Goal: Task Accomplishment & Management: Manage account settings

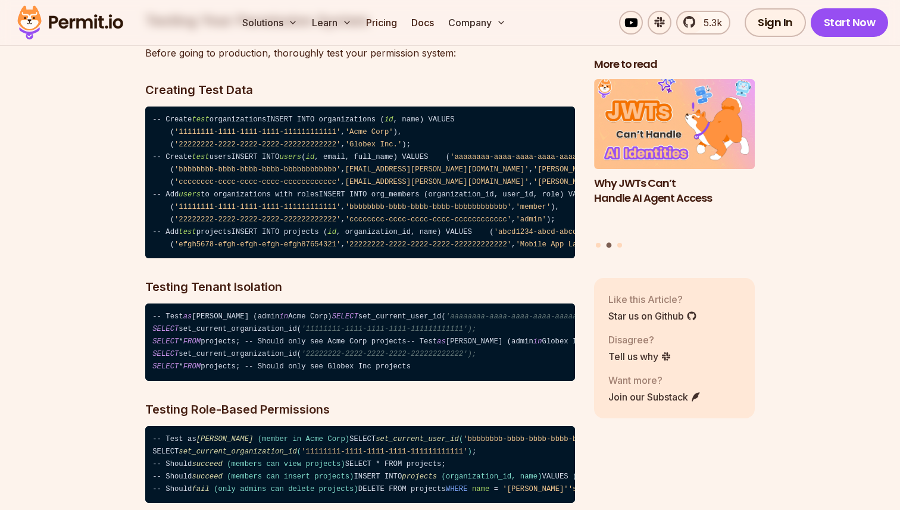
scroll to position [8439, 0]
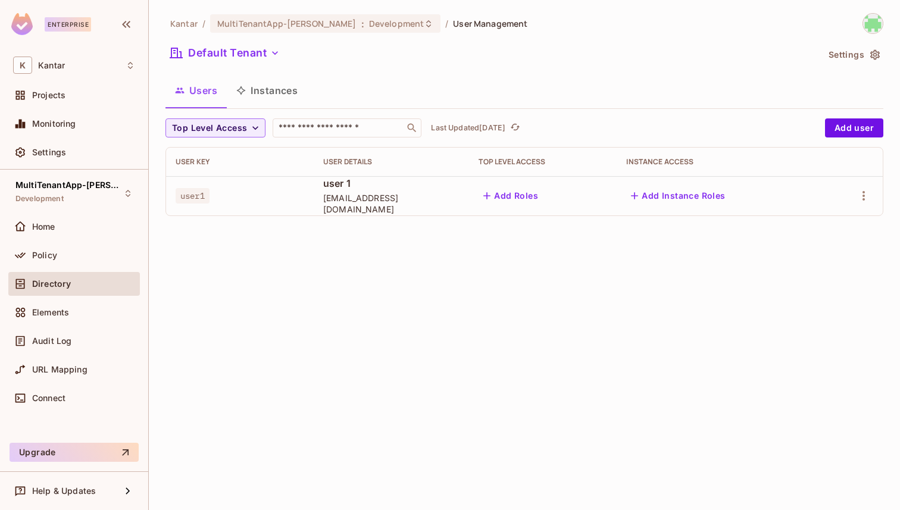
click at [74, 321] on div "Elements" at bounding box center [74, 313] width 132 height 24
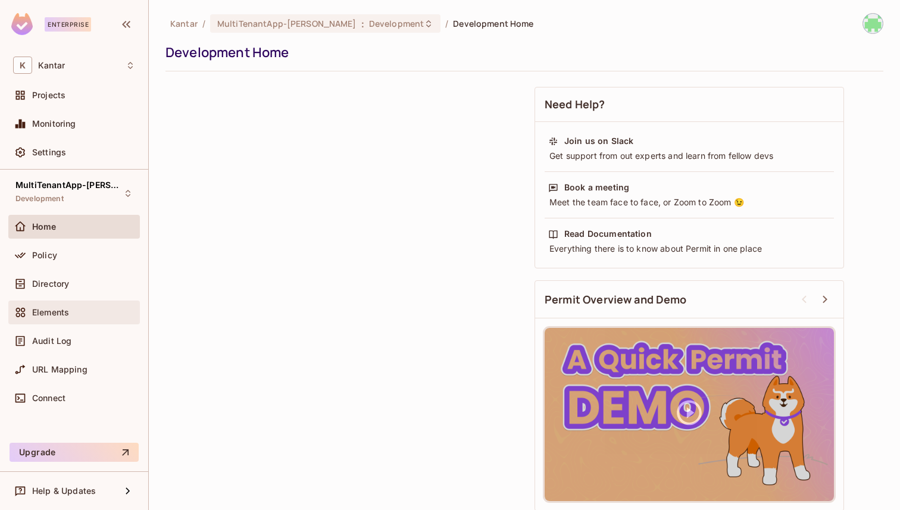
click at [65, 305] on div "Elements" at bounding box center [74, 312] width 122 height 14
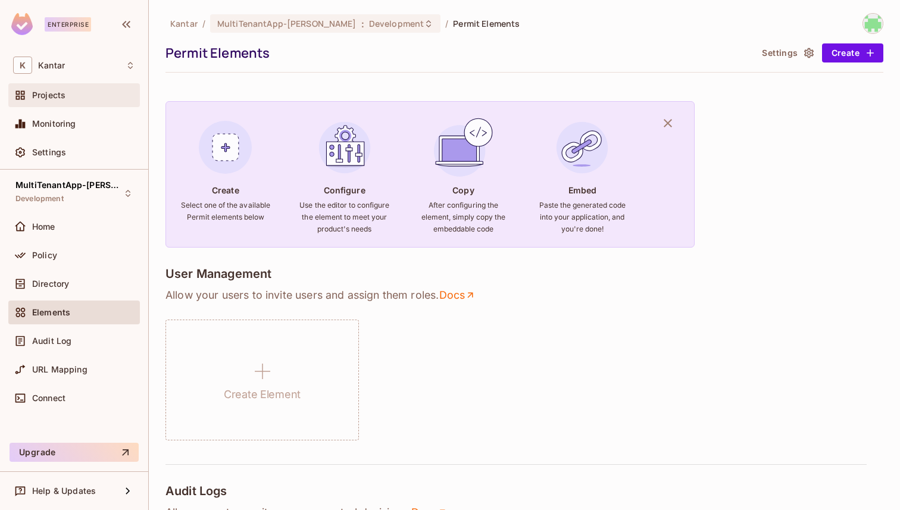
click at [26, 90] on span at bounding box center [20, 95] width 14 height 14
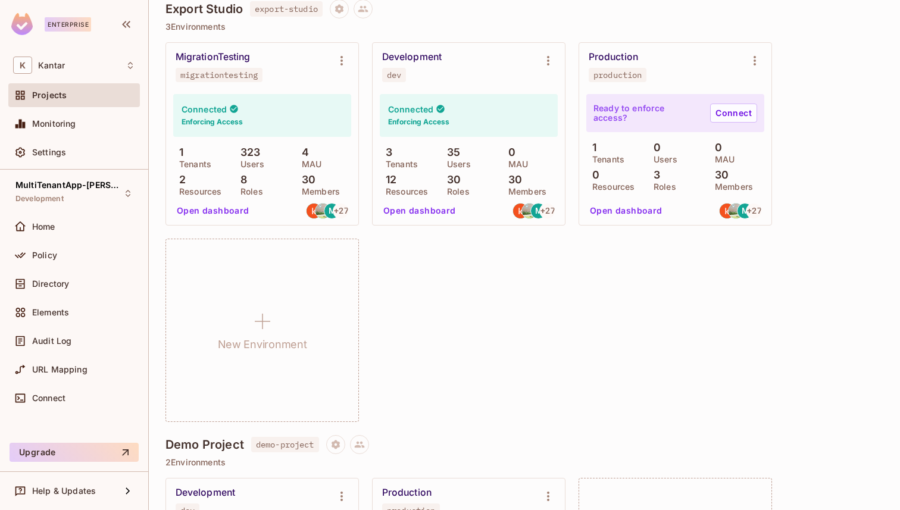
scroll to position [1276, 0]
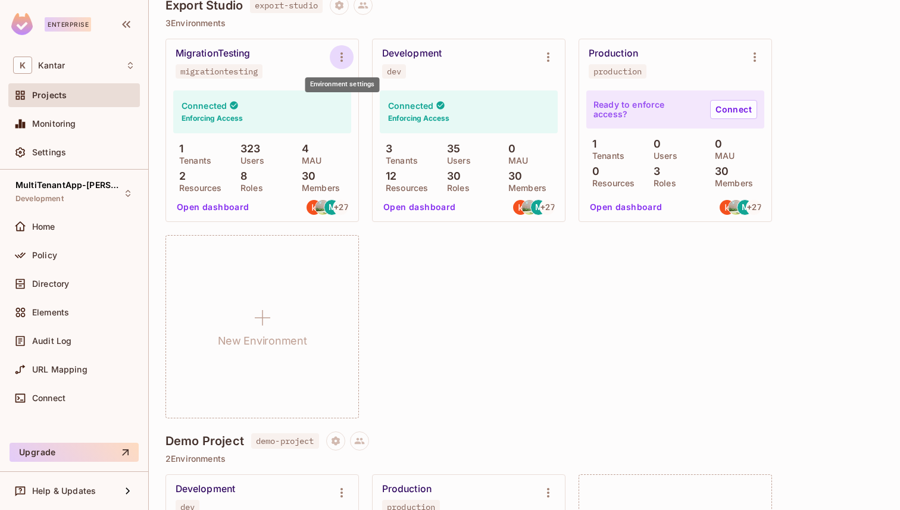
click at [345, 54] on icon "Environment settings" at bounding box center [342, 57] width 14 height 14
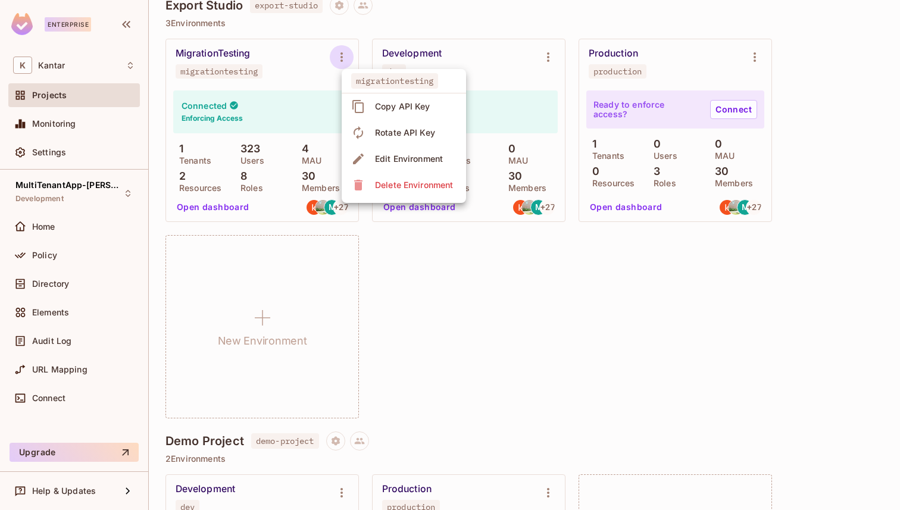
click at [261, 65] on div at bounding box center [450, 255] width 900 height 510
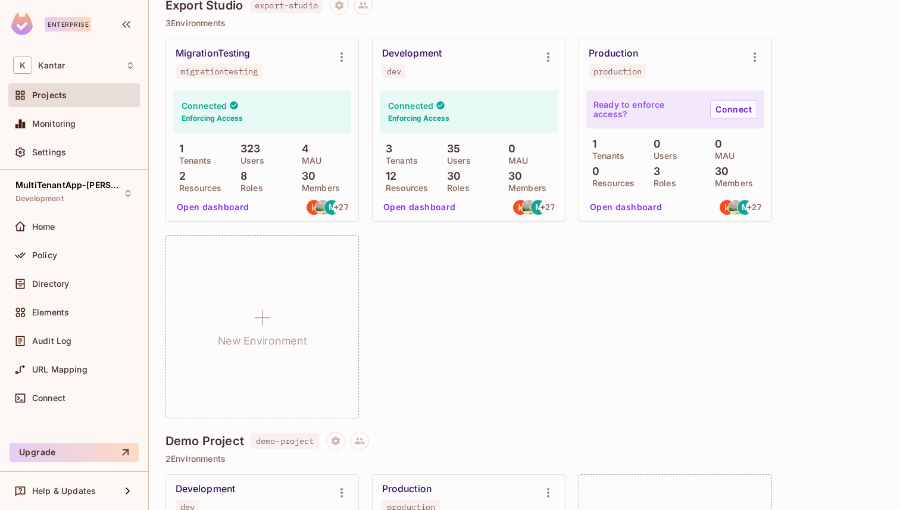
click at [327, 65] on div "MigrationTesting migrationtesting" at bounding box center [253, 63] width 154 height 31
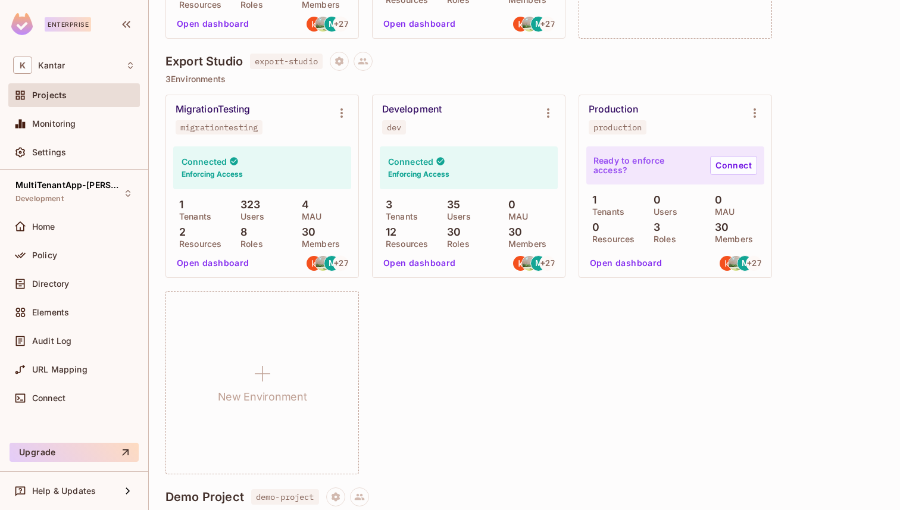
scroll to position [1209, 0]
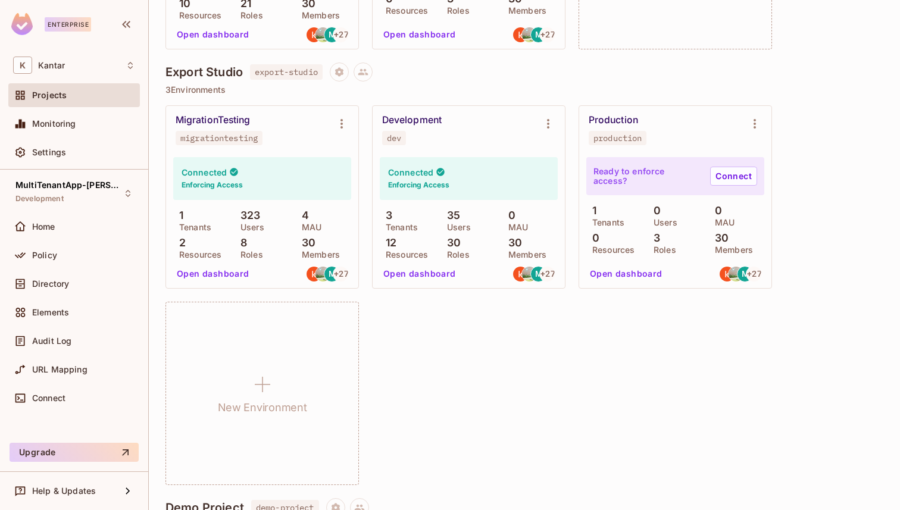
click at [214, 123] on div "MigrationTesting" at bounding box center [213, 120] width 74 height 12
click at [208, 73] on h4 "Export Studio" at bounding box center [203, 72] width 77 height 14
click at [339, 73] on icon "Project settings" at bounding box center [339, 72] width 11 height 11
click at [339, 73] on div at bounding box center [450, 255] width 900 height 510
click at [357, 68] on div at bounding box center [351, 71] width 43 height 19
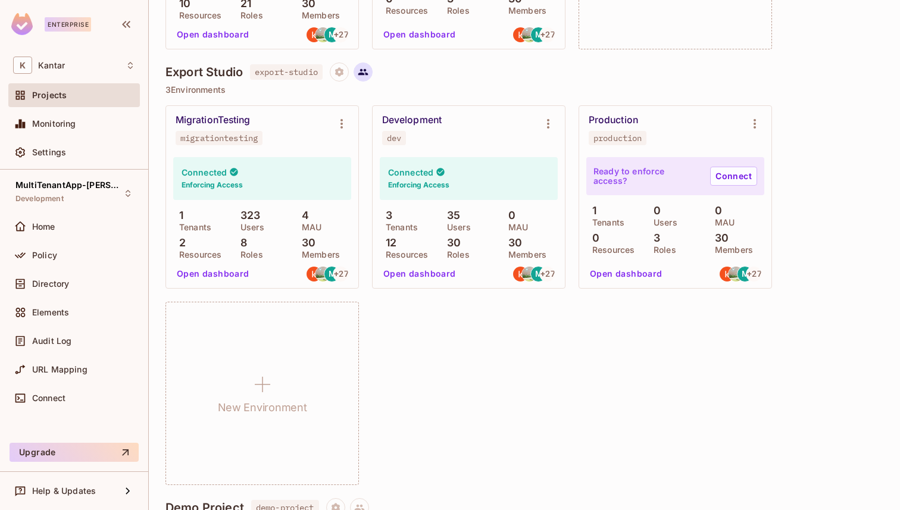
click at [365, 68] on icon at bounding box center [363, 72] width 11 height 11
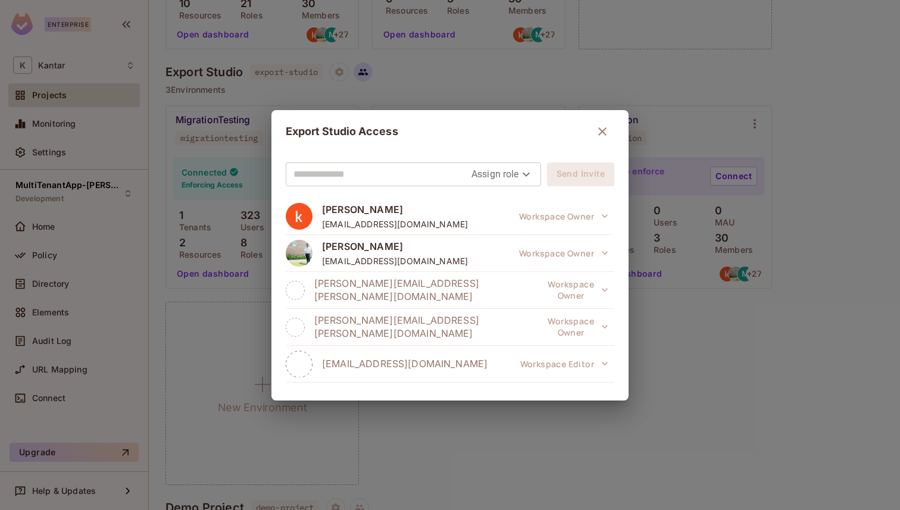
click at [365, 68] on div "Export Studio Access Assign role Send Invite kumareshan natarajan getkumareshan…" at bounding box center [450, 255] width 900 height 510
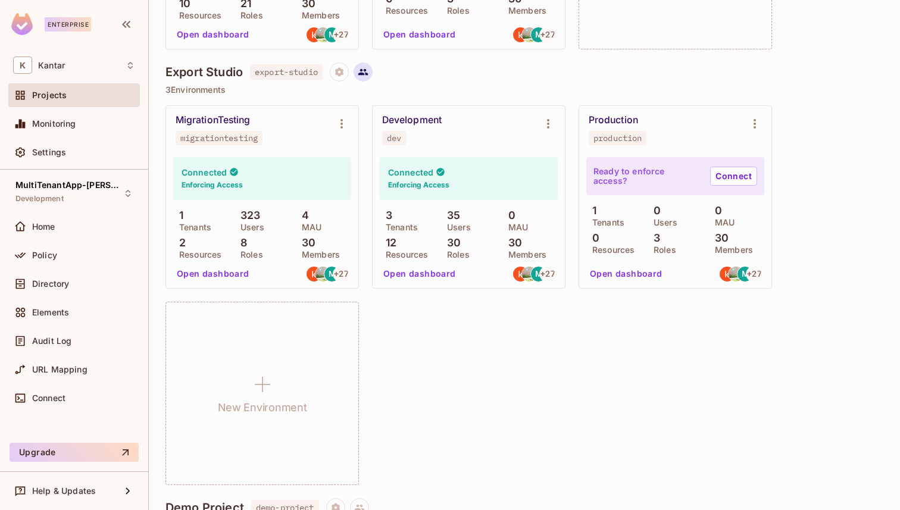
click at [365, 68] on icon at bounding box center [363, 72] width 11 height 11
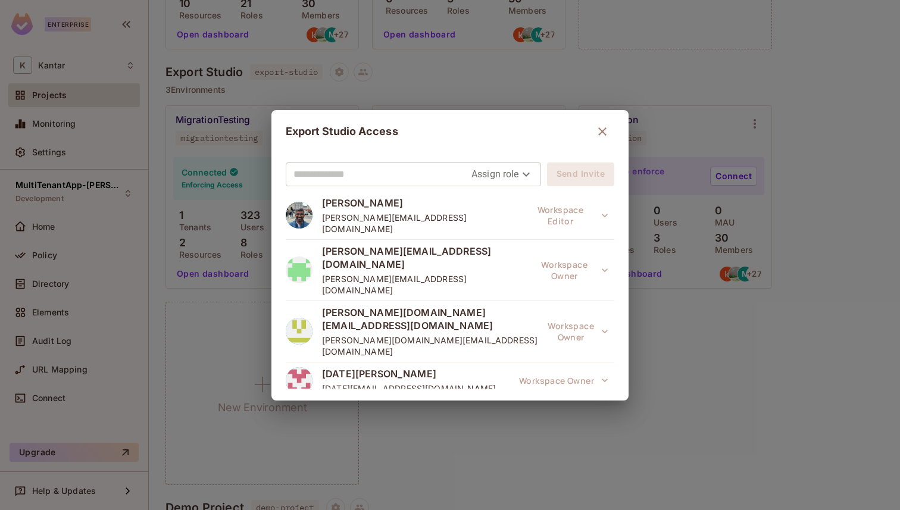
scroll to position [875, 0]
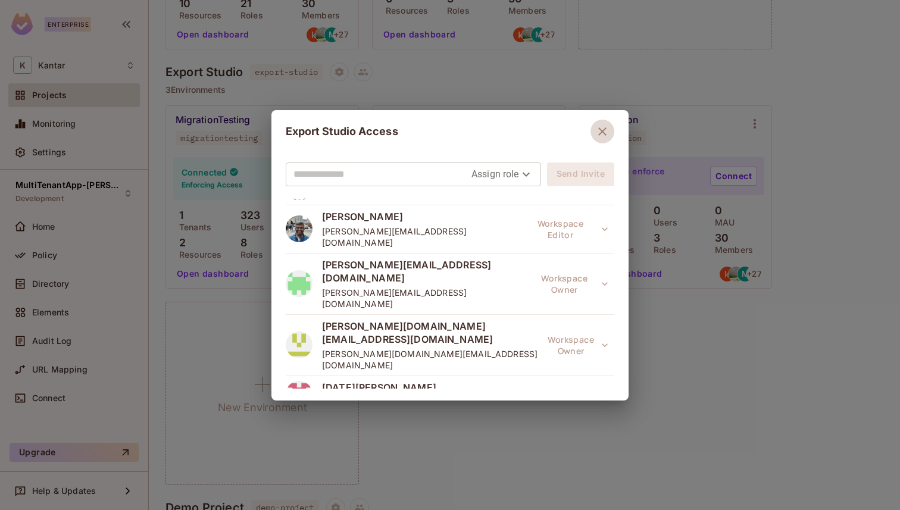
click at [601, 126] on icon "button" at bounding box center [602, 131] width 14 height 14
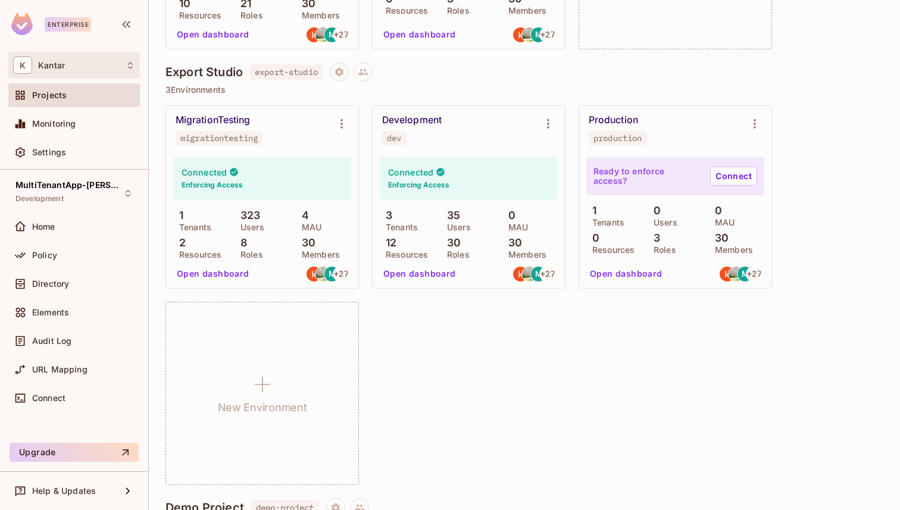
click at [101, 52] on div "K Kantar" at bounding box center [74, 65] width 132 height 27
click at [126, 23] on div at bounding box center [450, 255] width 900 height 510
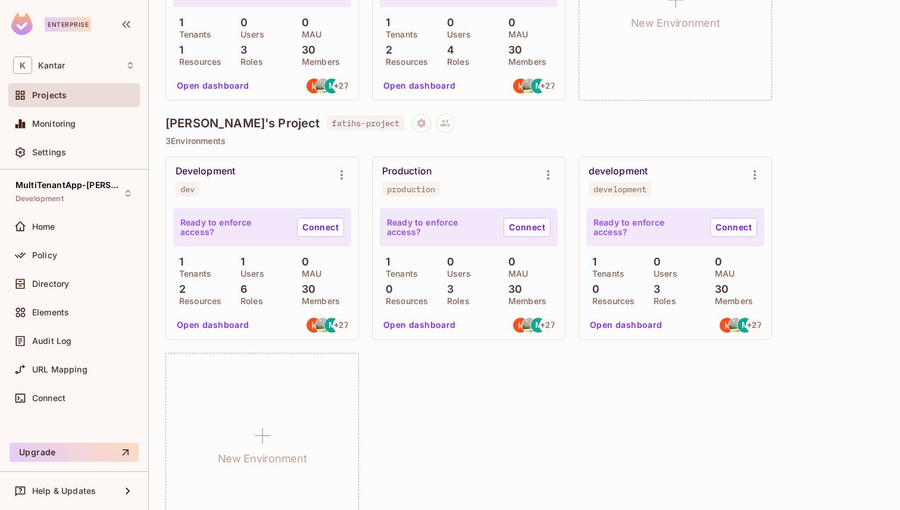
scroll to position [0, 0]
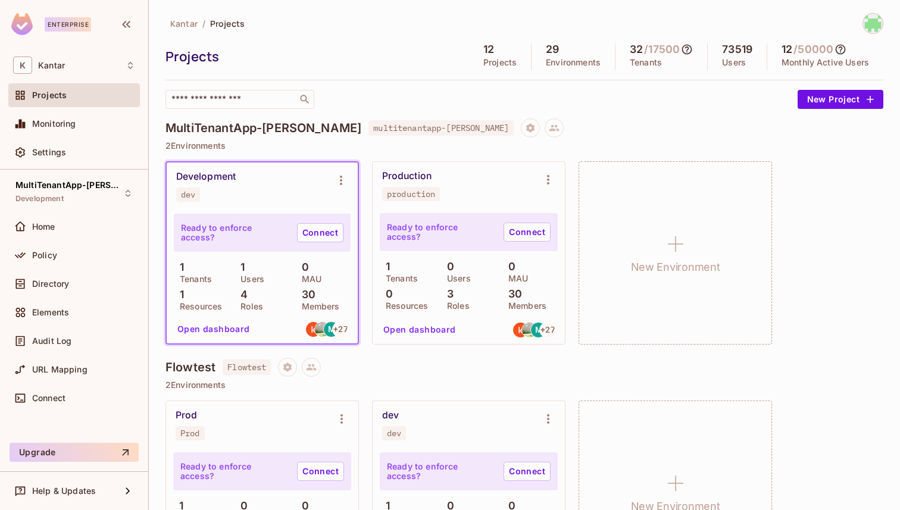
click at [461, 211] on div "Ready to enforce access? Connect 1 Tenants 0 Users 0 MAU 0 Resources 3 Roles 30…" at bounding box center [469, 277] width 192 height 135
click at [416, 190] on div "production" at bounding box center [411, 194] width 48 height 10
click at [338, 185] on icon "Environment settings" at bounding box center [341, 180] width 14 height 14
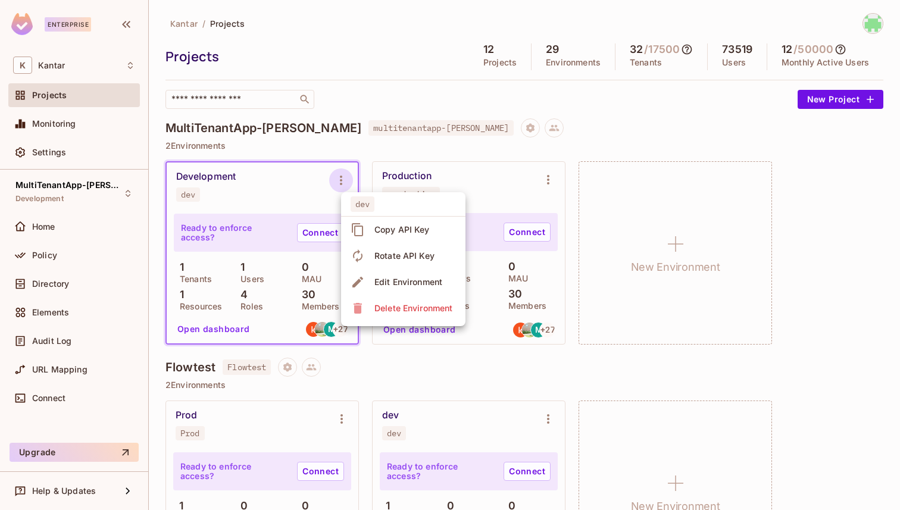
click at [338, 185] on div at bounding box center [450, 255] width 900 height 510
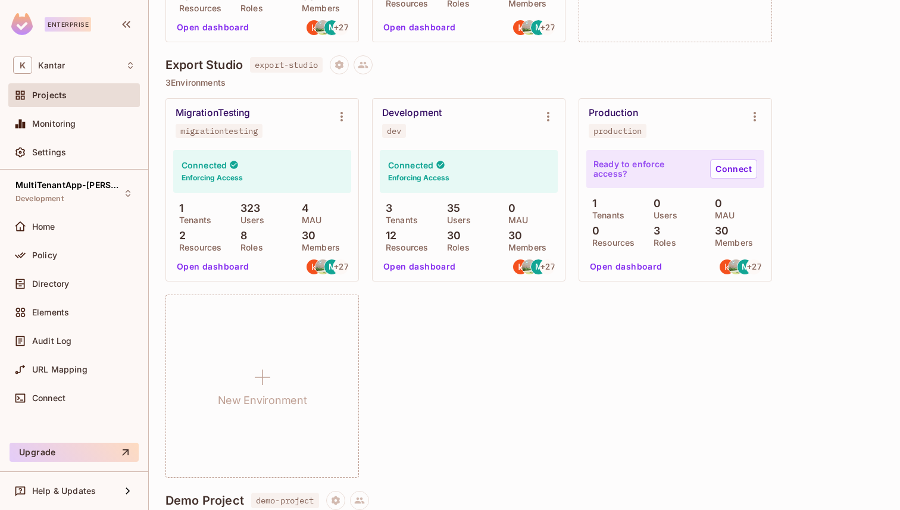
scroll to position [1216, 0]
click at [233, 164] on icon at bounding box center [234, 166] width 8 height 8
click at [343, 117] on icon "Environment settings" at bounding box center [342, 117] width 14 height 14
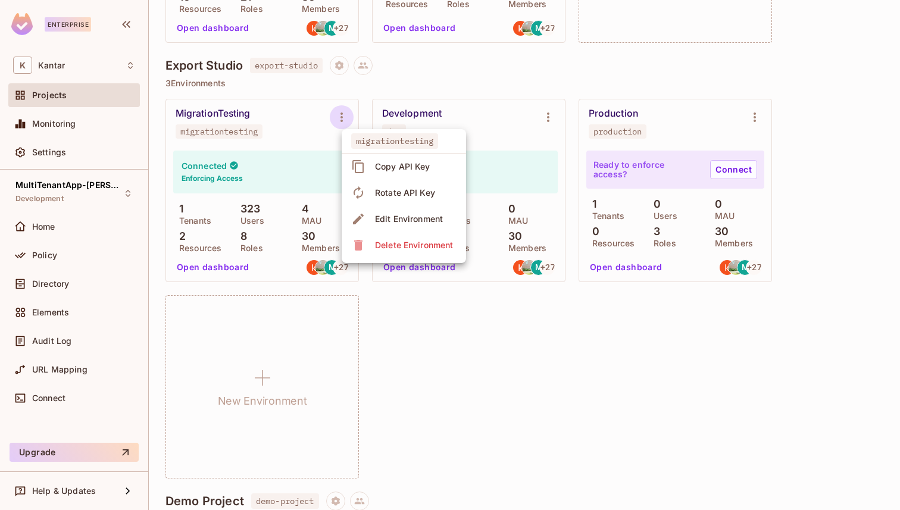
click at [107, 199] on div at bounding box center [450, 255] width 900 height 510
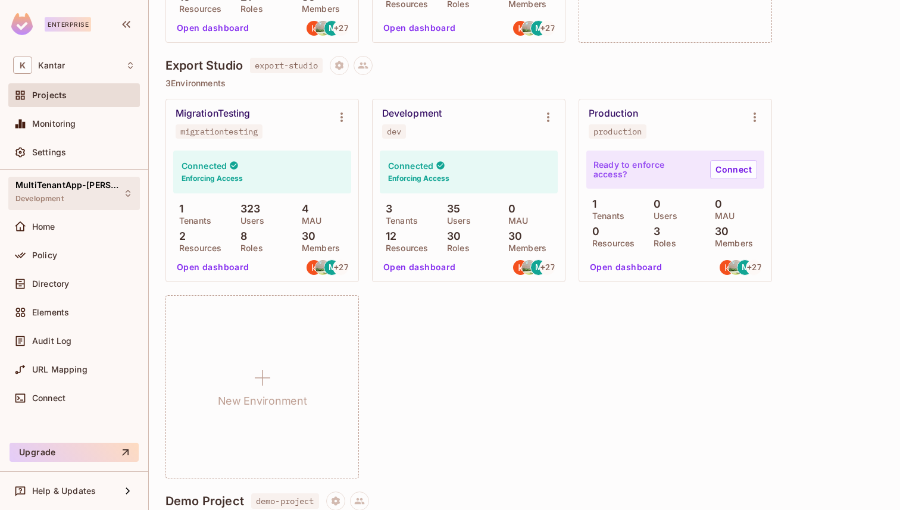
click at [132, 190] on icon at bounding box center [128, 194] width 10 height 10
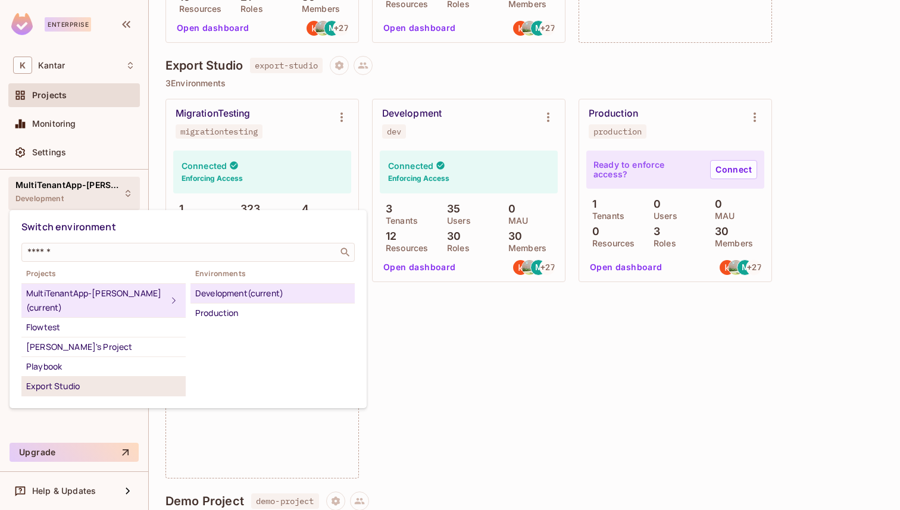
click at [98, 379] on div "Export Studio" at bounding box center [103, 386] width 155 height 14
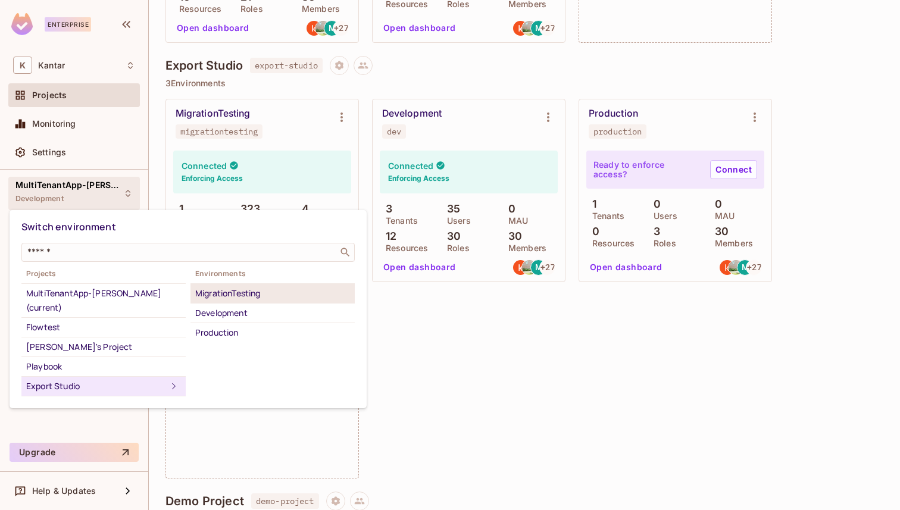
click at [239, 297] on div "MigrationTesting" at bounding box center [272, 293] width 155 height 14
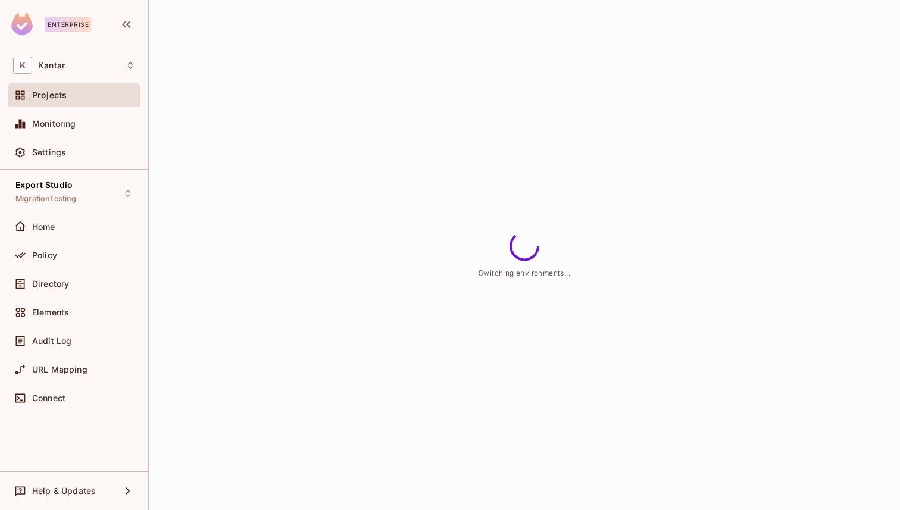
scroll to position [0, 0]
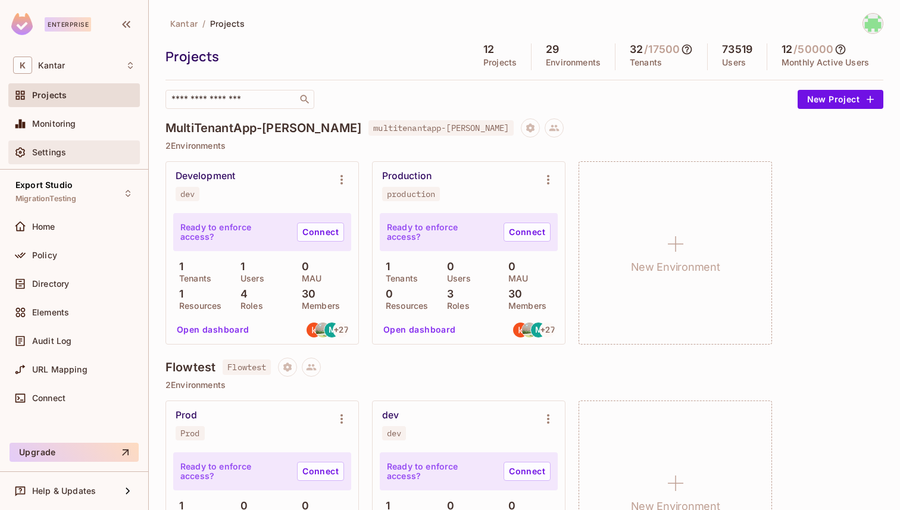
click at [55, 158] on div "Settings" at bounding box center [74, 152] width 122 height 14
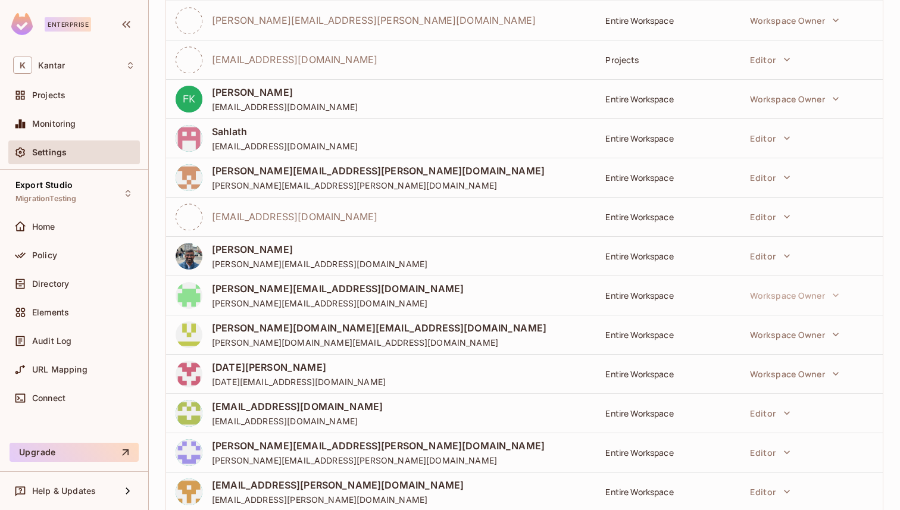
scroll to position [844, 0]
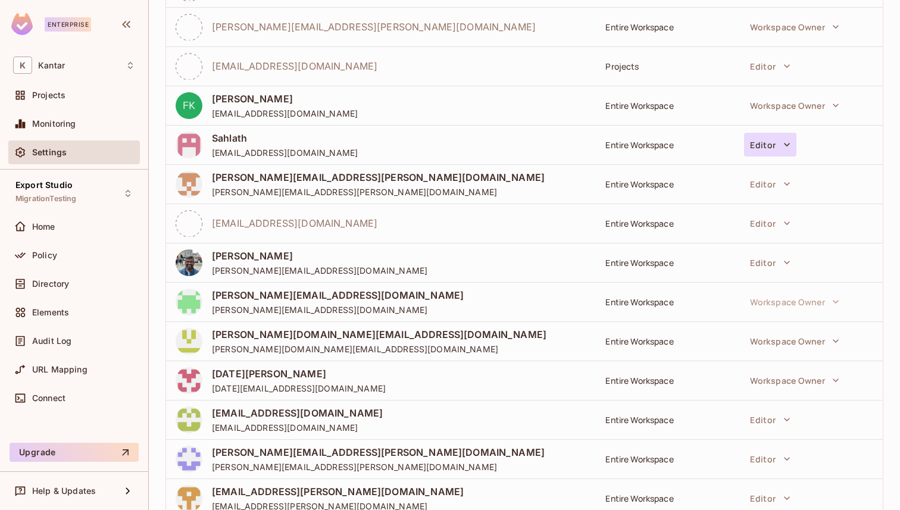
click at [771, 146] on button "Editor" at bounding box center [770, 145] width 52 height 24
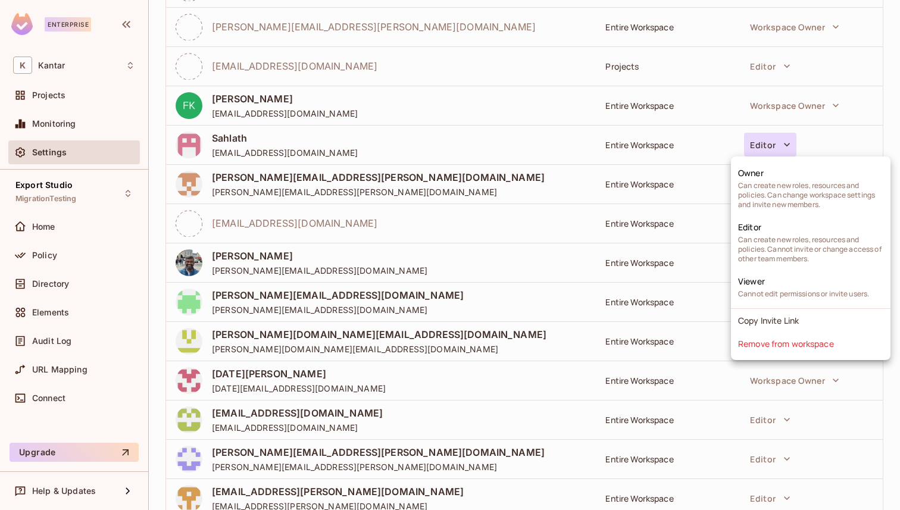
click at [609, 168] on div at bounding box center [450, 255] width 900 height 510
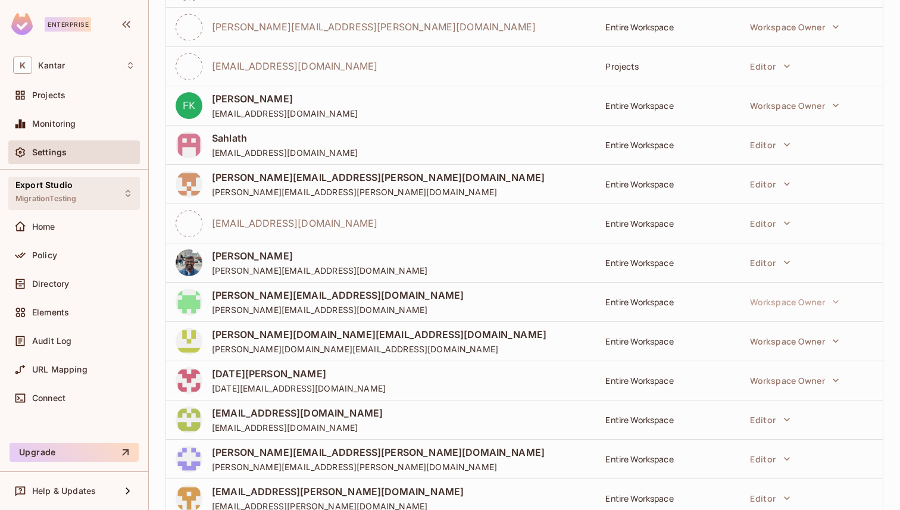
click at [118, 189] on div "Export Studio MigrationTesting" at bounding box center [74, 193] width 132 height 33
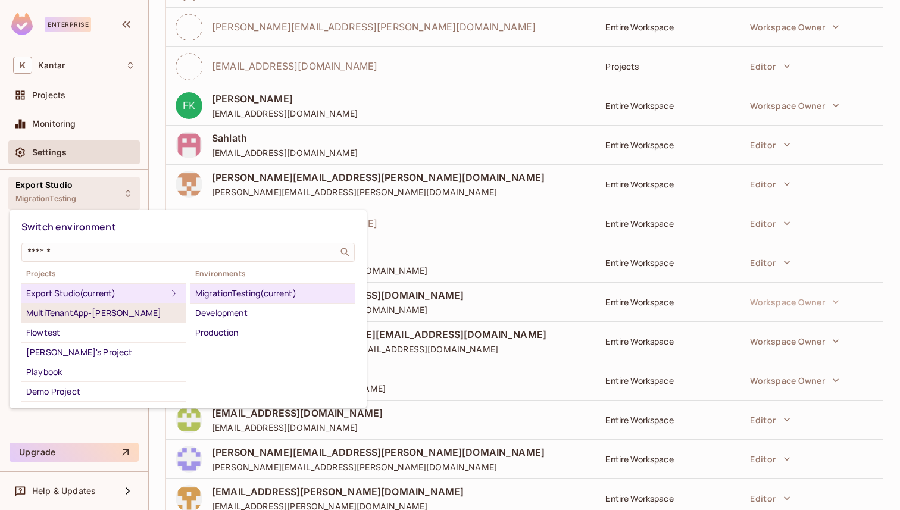
click at [80, 318] on div "MultiTenantApp-[PERSON_NAME]" at bounding box center [103, 313] width 155 height 14
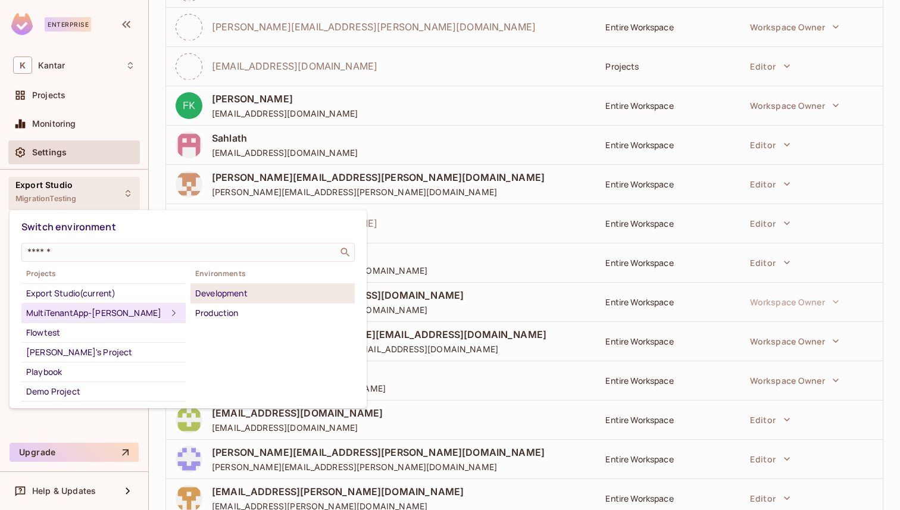
click at [233, 285] on li "Development" at bounding box center [272, 294] width 164 height 20
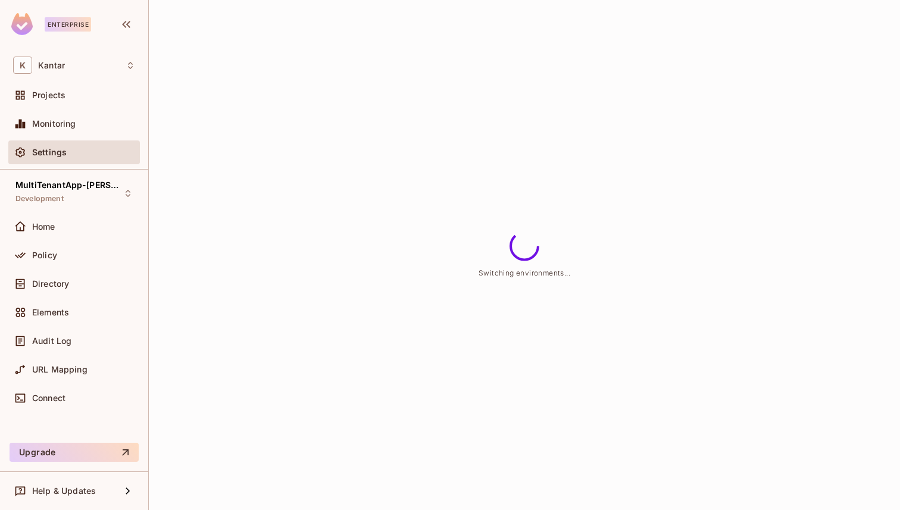
scroll to position [0, 0]
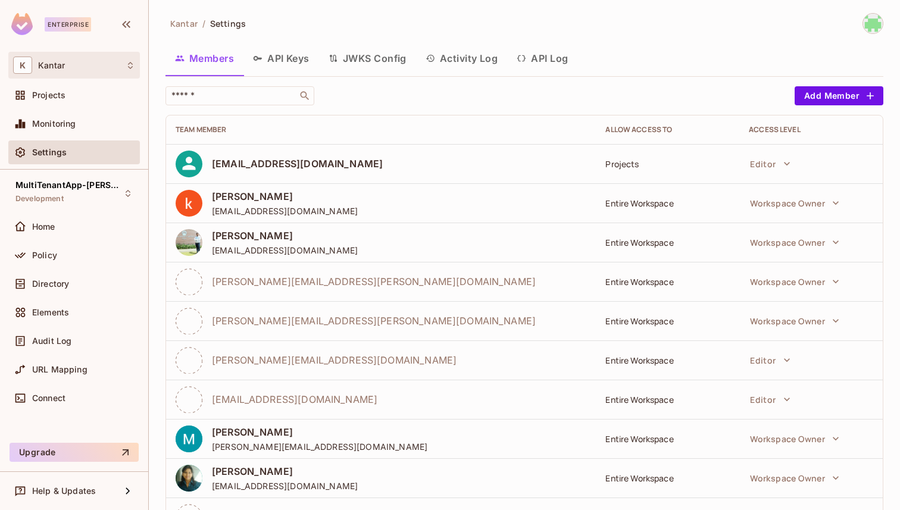
click at [69, 73] on div "K Kantar" at bounding box center [74, 65] width 122 height 17
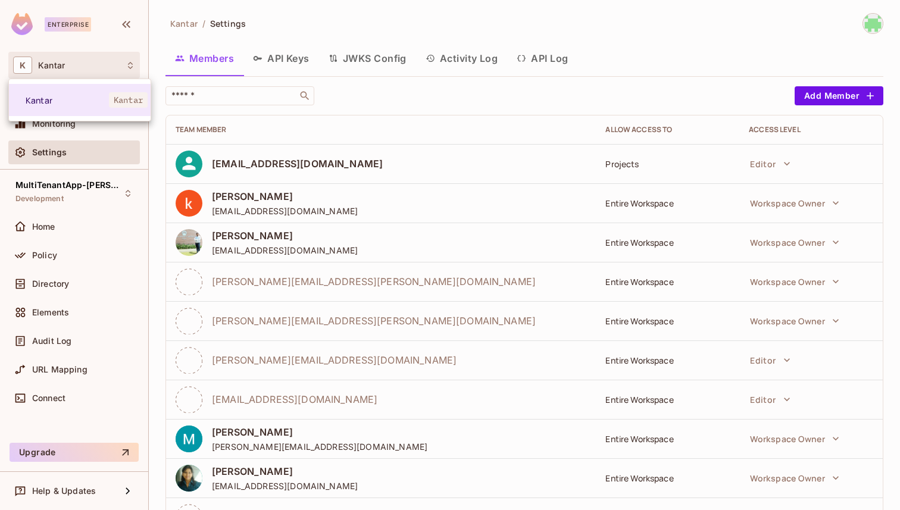
click at [58, 165] on div at bounding box center [450, 255] width 900 height 510
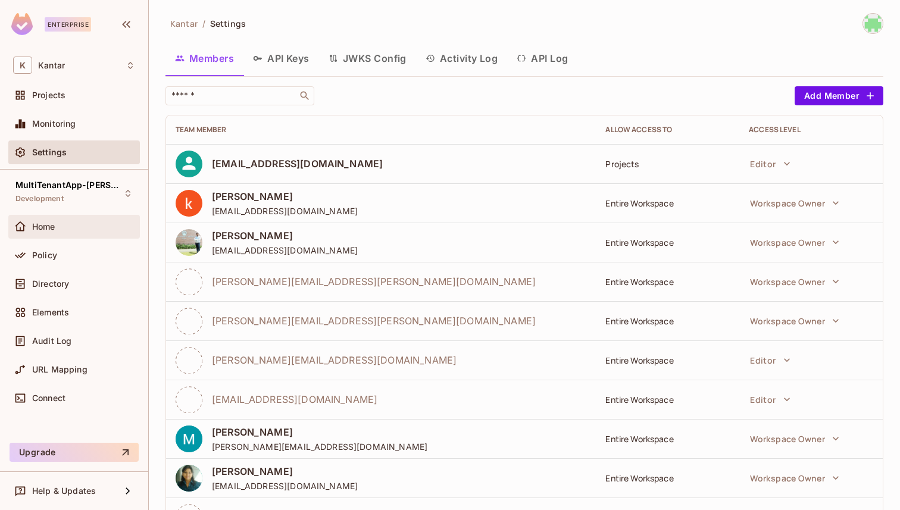
click at [46, 217] on div "Home" at bounding box center [74, 227] width 132 height 24
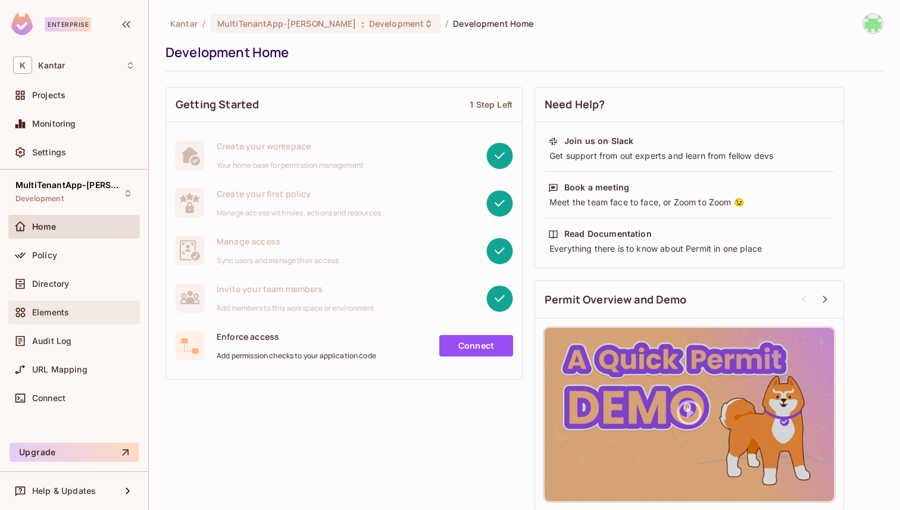
click at [65, 308] on span "Elements" at bounding box center [50, 313] width 37 height 10
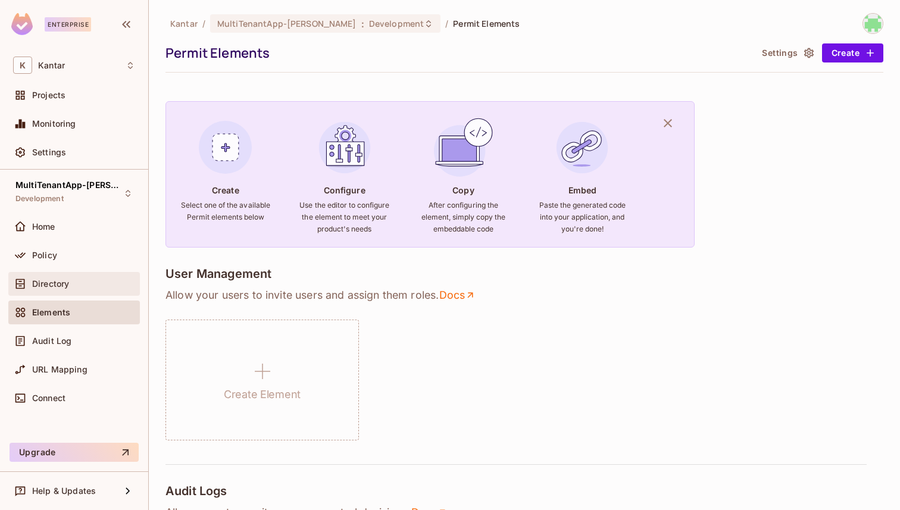
click at [72, 275] on div "Directory" at bounding box center [74, 284] width 132 height 24
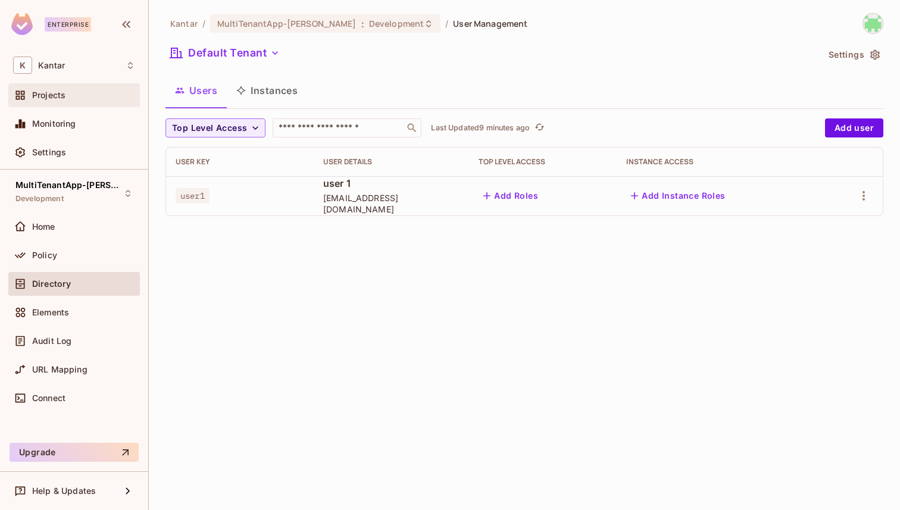
click at [86, 84] on div "Projects" at bounding box center [74, 95] width 132 height 24
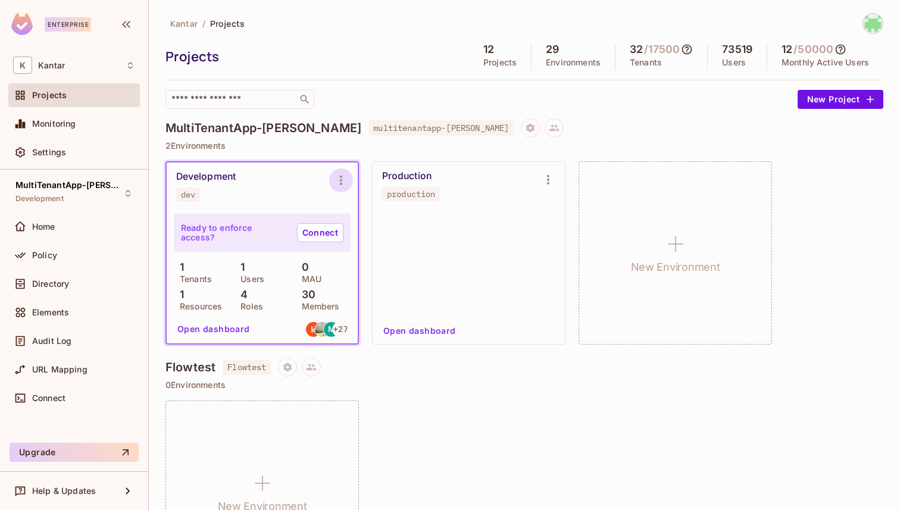
click at [336, 186] on icon "Environment settings" at bounding box center [341, 180] width 14 height 14
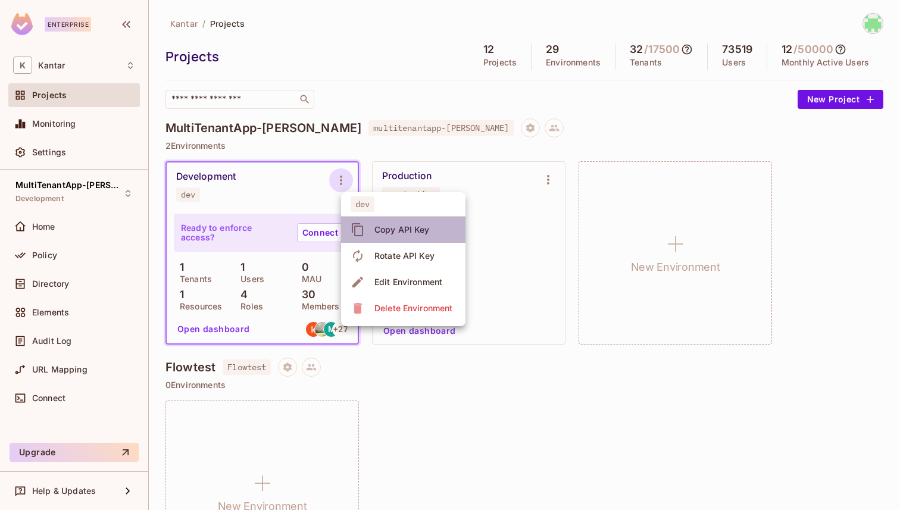
click at [368, 232] on div "Copy API Key" at bounding box center [392, 229] width 83 height 19
